Goal: Entertainment & Leisure: Consume media (video, audio)

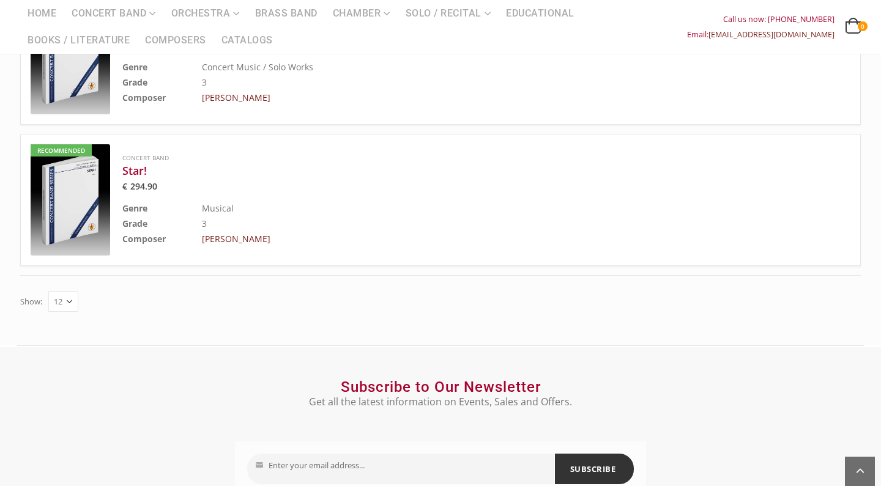
scroll to position [644, 0]
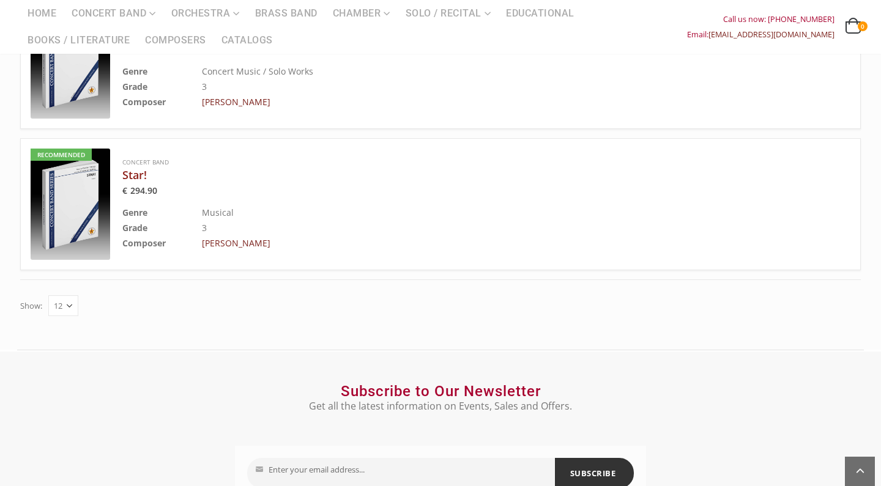
click at [138, 168] on h3 "Star!" at bounding box center [455, 175] width 667 height 15
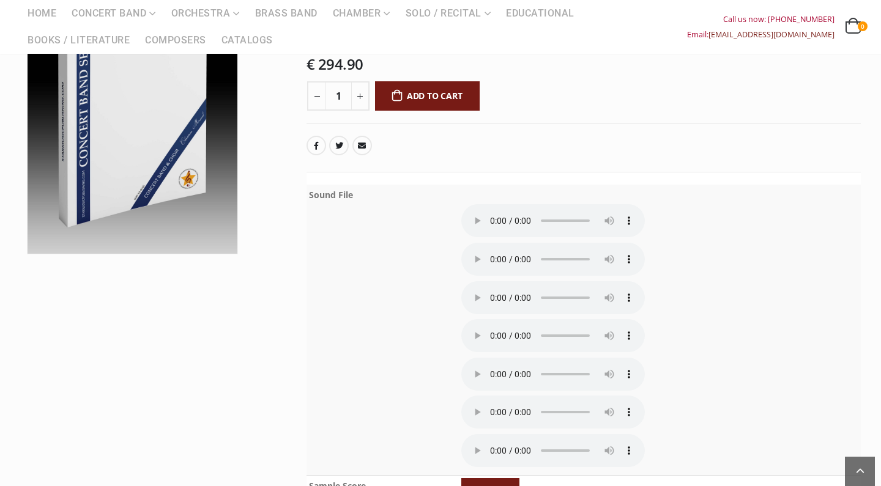
scroll to position [218, 0]
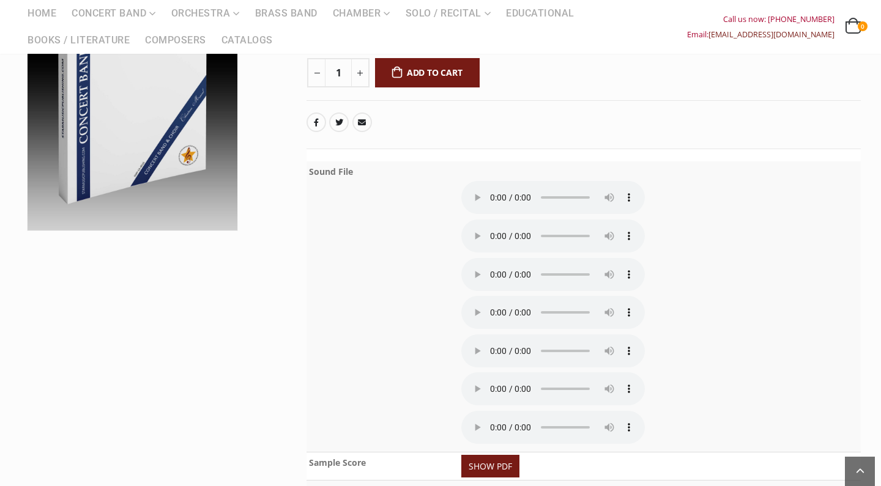
click at [493, 190] on audio at bounding box center [553, 197] width 184 height 33
click at [496, 189] on audio at bounding box center [553, 197] width 184 height 33
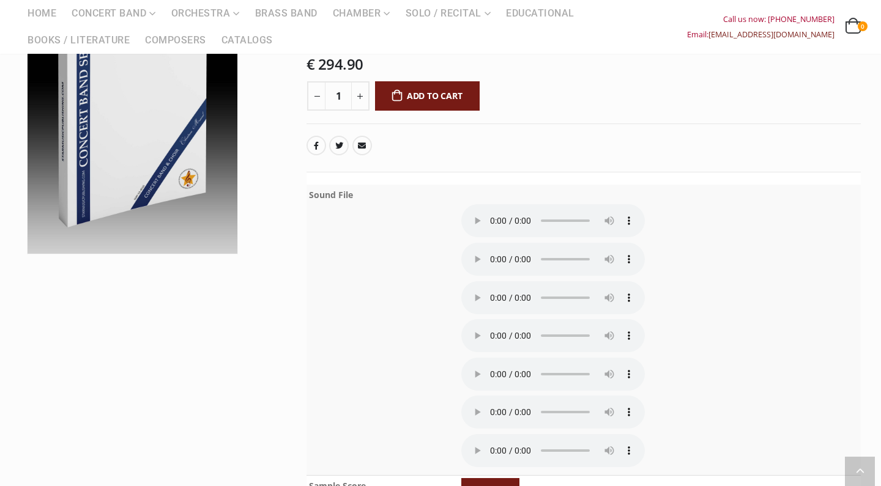
scroll to position [195, 0]
click at [490, 243] on audio at bounding box center [553, 259] width 184 height 33
click at [494, 243] on audio at bounding box center [553, 259] width 184 height 33
click at [497, 212] on audio at bounding box center [553, 220] width 184 height 33
click at [495, 243] on audio at bounding box center [553, 259] width 184 height 33
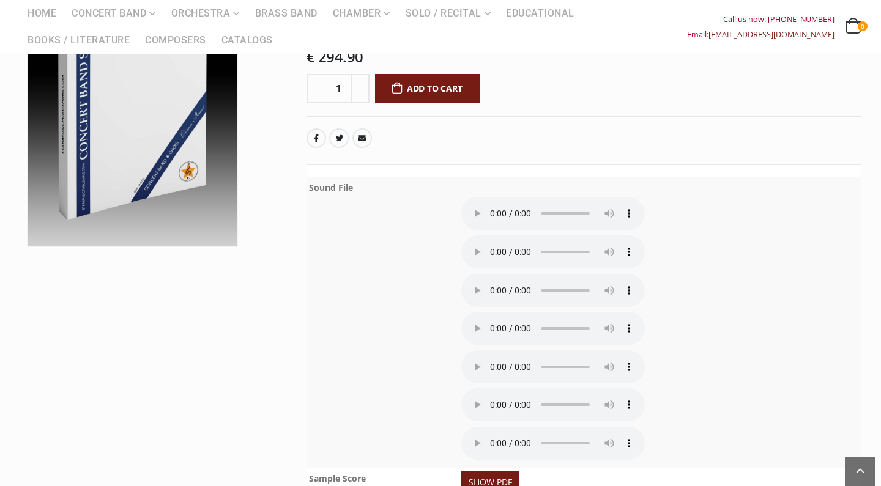
scroll to position [198, 0]
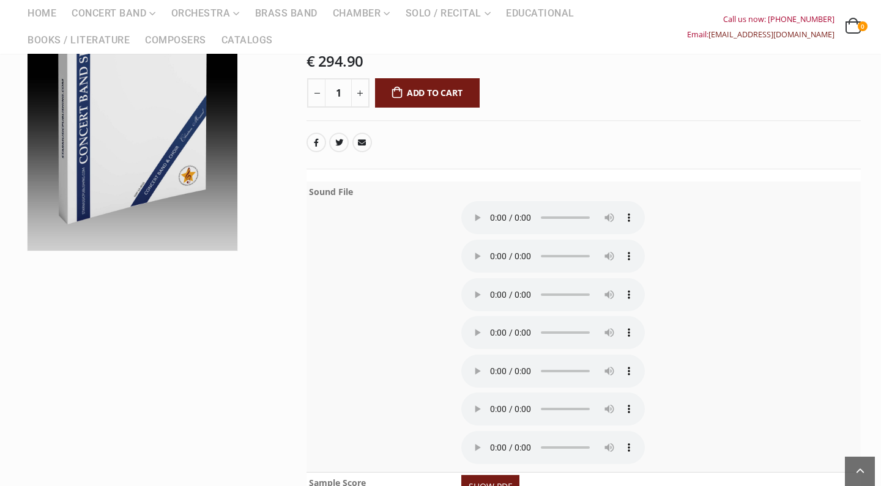
click at [497, 240] on audio at bounding box center [553, 256] width 184 height 33
click at [496, 240] on audio at bounding box center [553, 256] width 184 height 33
click at [494, 205] on audio at bounding box center [553, 217] width 184 height 33
click at [497, 205] on audio at bounding box center [553, 217] width 184 height 33
click at [496, 240] on audio at bounding box center [553, 256] width 184 height 33
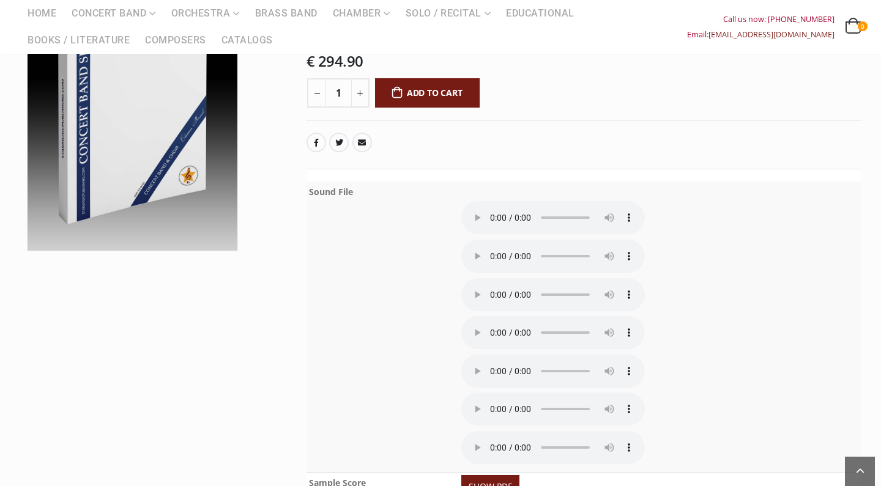
click at [565, 240] on audio at bounding box center [553, 256] width 184 height 33
click at [491, 240] on audio at bounding box center [553, 256] width 184 height 33
click at [495, 240] on audio at bounding box center [553, 256] width 184 height 33
click at [495, 278] on audio at bounding box center [553, 294] width 184 height 33
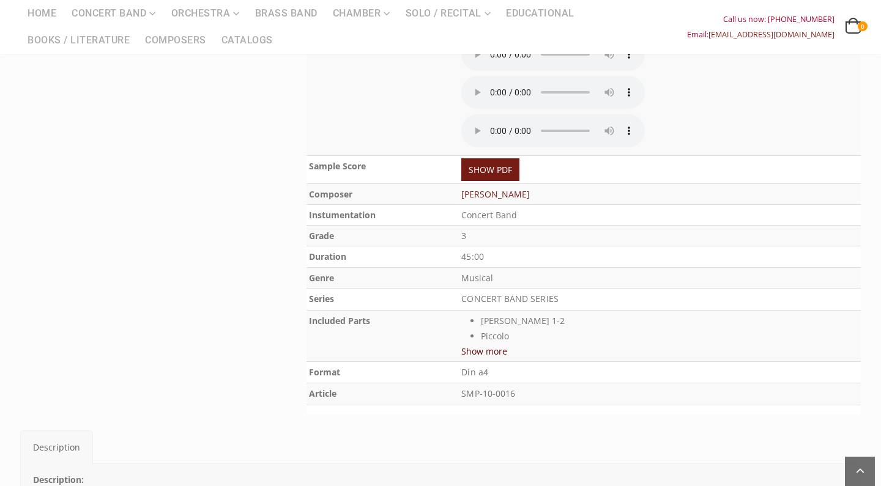
scroll to position [515, 0]
click at [499, 343] on button "Show more" at bounding box center [484, 350] width 46 height 15
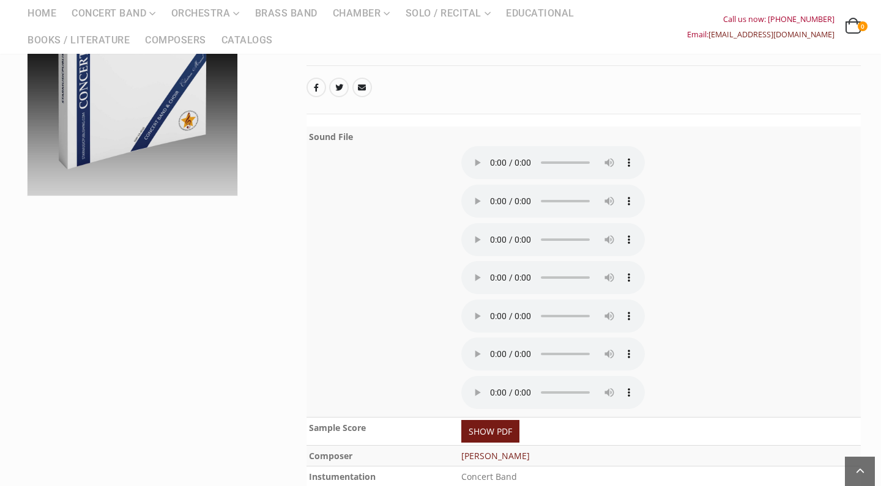
scroll to position [249, 0]
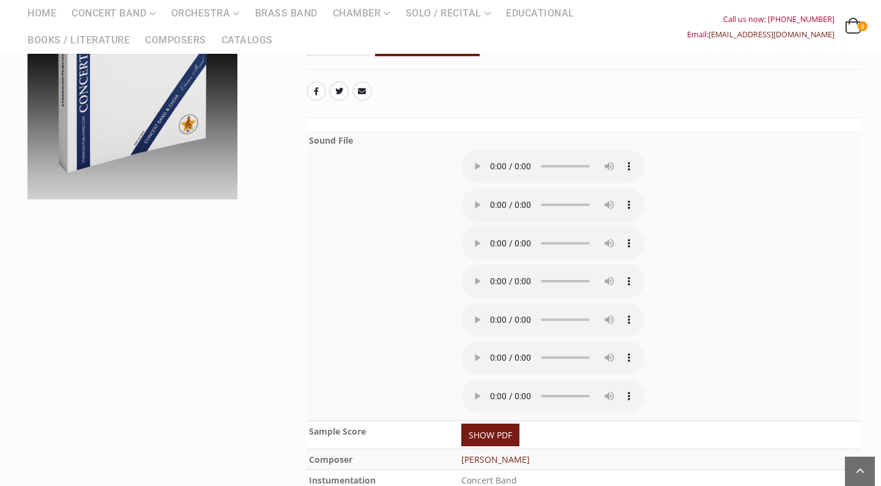
click at [492, 303] on audio at bounding box center [553, 319] width 184 height 33
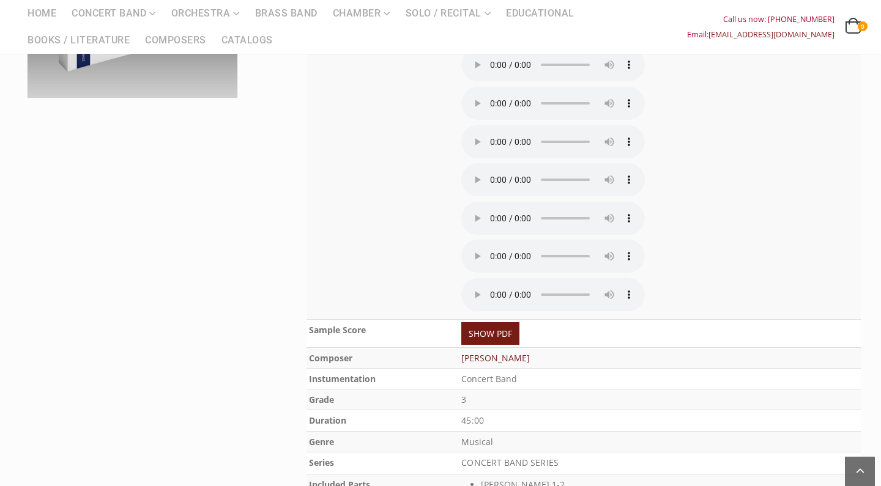
scroll to position [351, 0]
click at [491, 163] on audio at bounding box center [553, 179] width 184 height 33
click at [495, 201] on audio at bounding box center [553, 217] width 184 height 33
click at [495, 163] on audio at bounding box center [553, 179] width 184 height 33
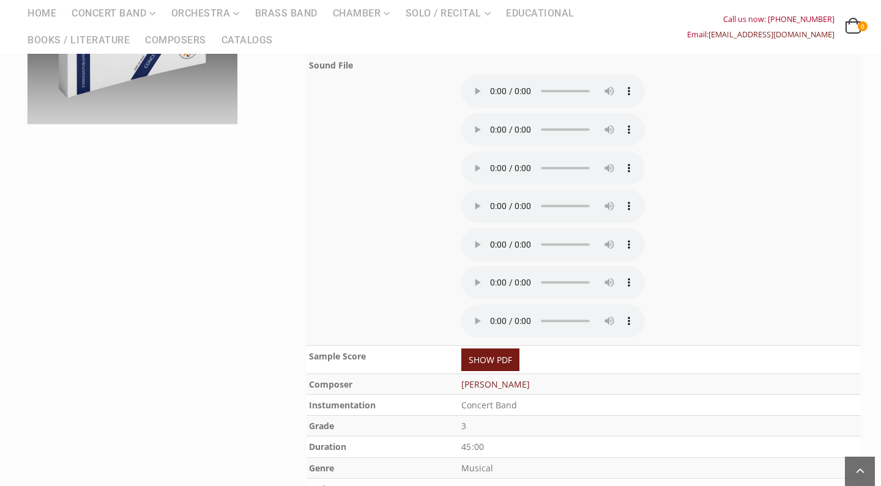
scroll to position [312, 0]
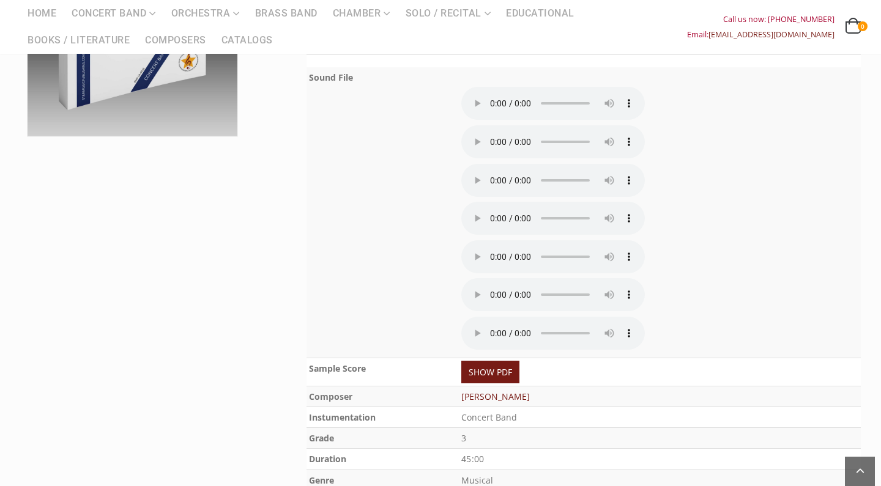
click at [496, 202] on audio at bounding box center [553, 218] width 184 height 33
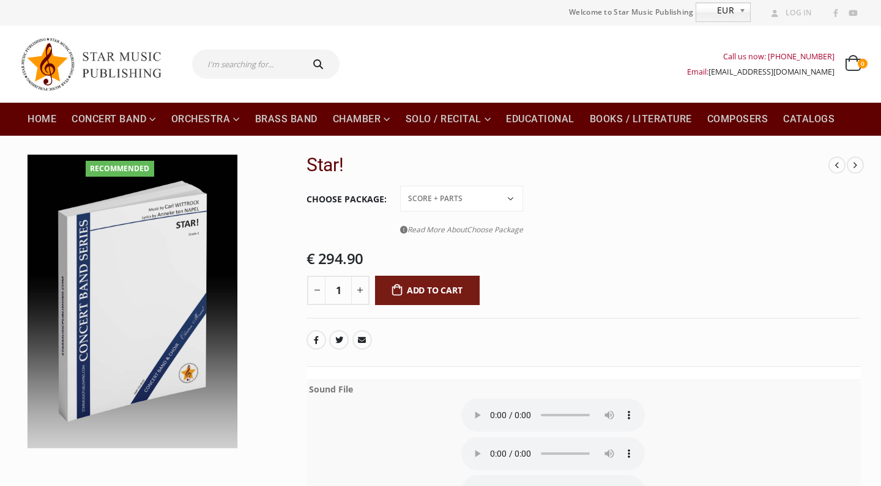
scroll to position [0, 0]
